Goal: Information Seeking & Learning: Check status

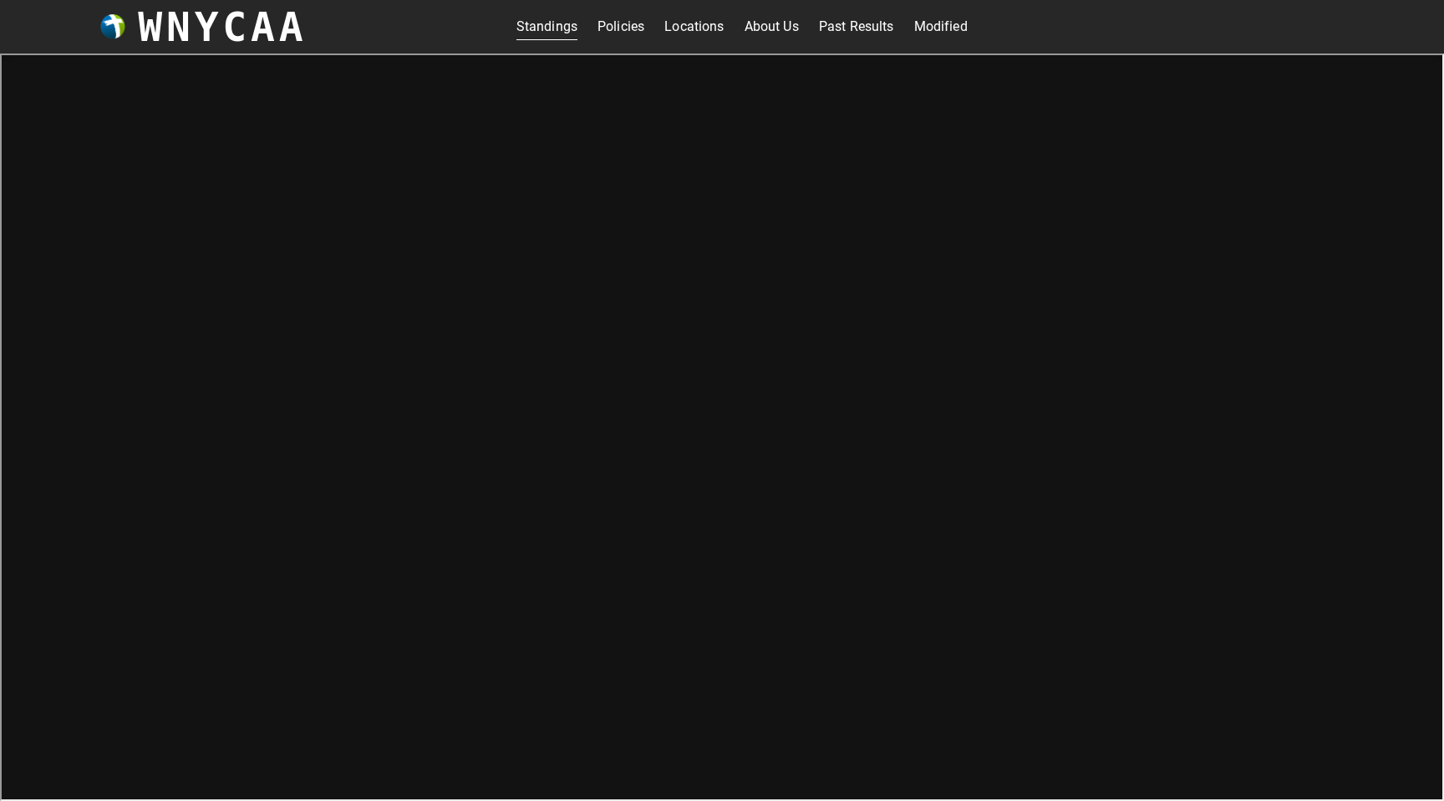
click at [547, 35] on link "Standings" at bounding box center [547, 26] width 61 height 27
click at [196, 30] on h3 "WNYCAA" at bounding box center [222, 26] width 169 height 47
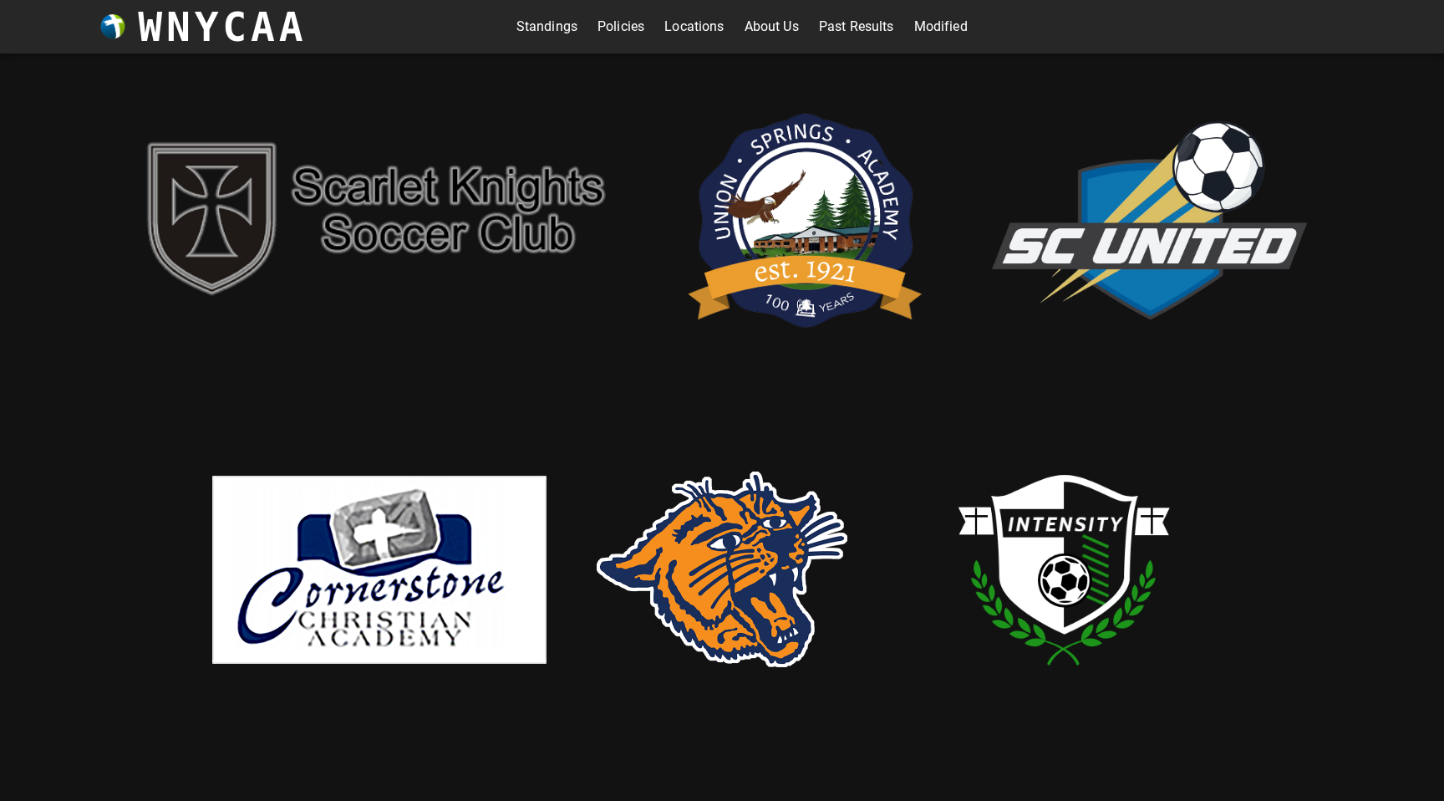
click at [832, 216] on img at bounding box center [805, 216] width 251 height 259
click at [520, 32] on link "Standings" at bounding box center [547, 26] width 61 height 27
